Goal: Browse casually

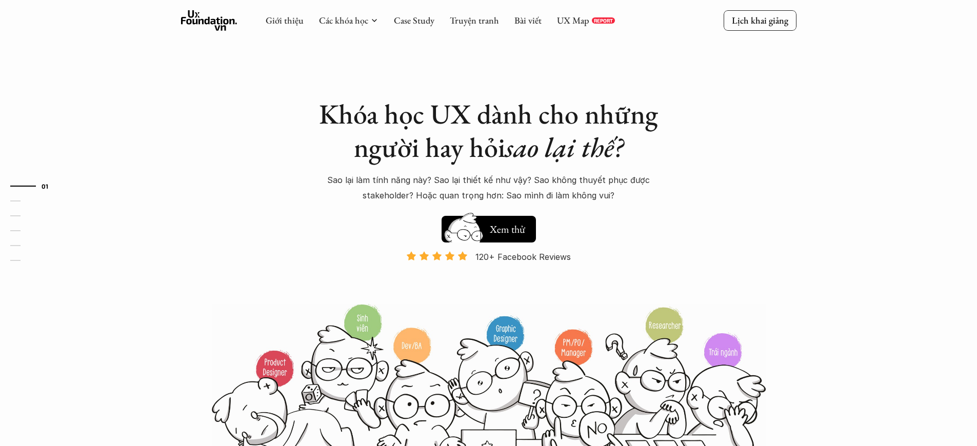
click at [488, 285] on p "Và đang giảm dần do Facebook ra tính năng Locked Profile 😭 😭 😭" at bounding box center [489, 285] width 162 height 31
click at [523, 257] on p "120+ Facebook Reviews" at bounding box center [522, 256] width 95 height 15
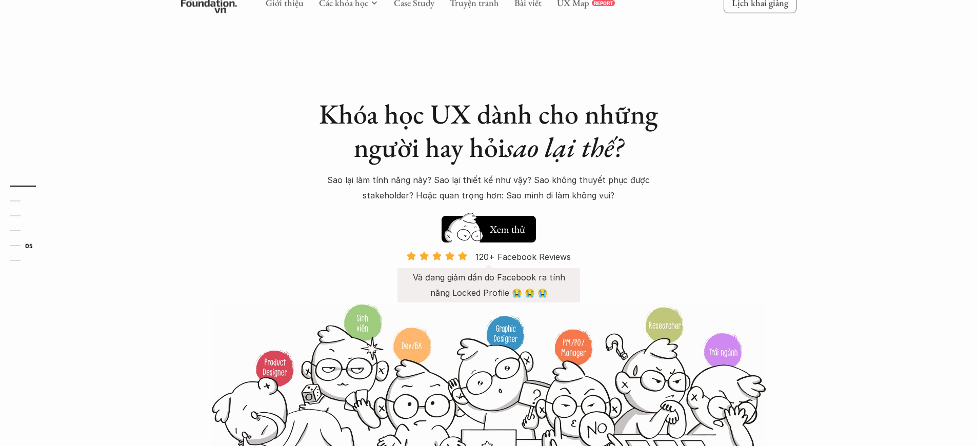
scroll to position [0, 3]
